Goal: Find specific page/section: Find specific page/section

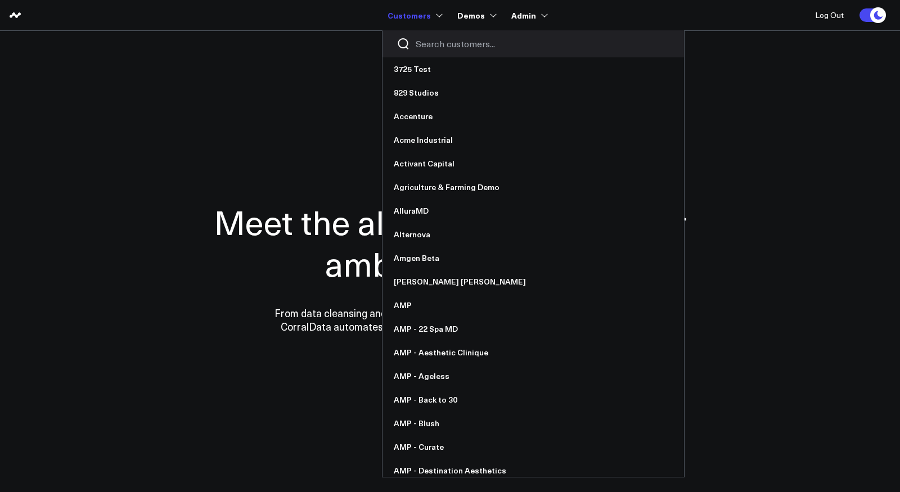
click at [431, 43] on input "Search customers input" at bounding box center [543, 44] width 254 height 12
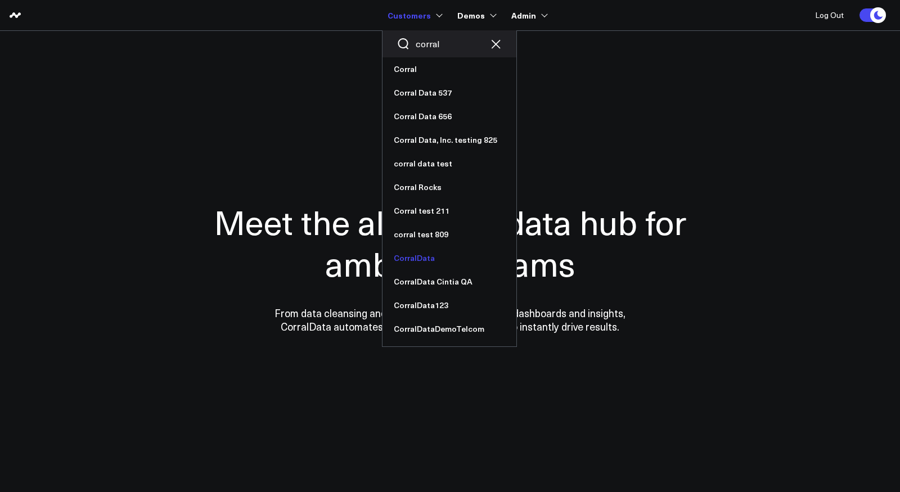
type input "corral"
click at [426, 263] on link "CorralData" at bounding box center [449, 258] width 134 height 24
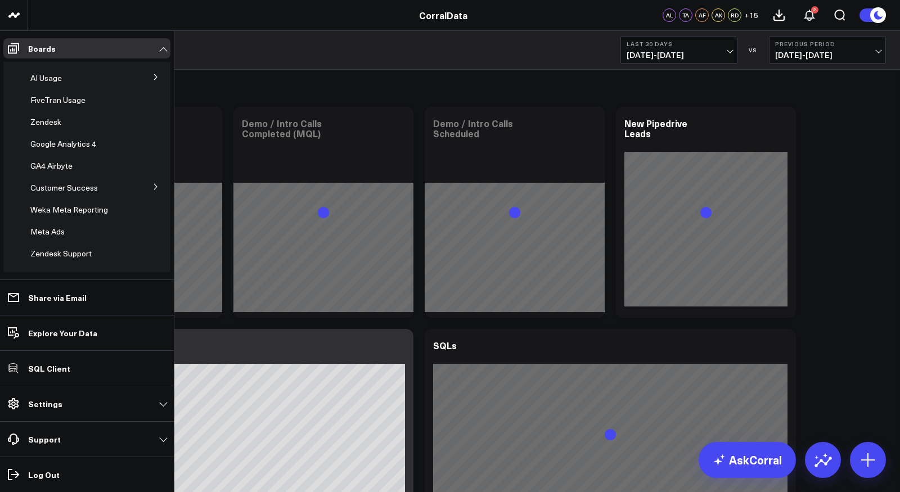
scroll to position [394, 0]
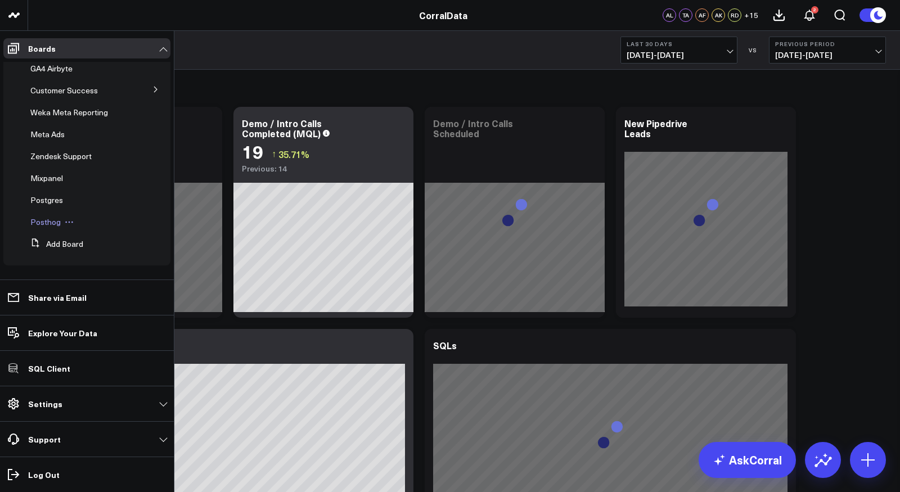
click at [48, 222] on span "Posthog" at bounding box center [45, 222] width 30 height 11
